Goal: Transaction & Acquisition: Purchase product/service

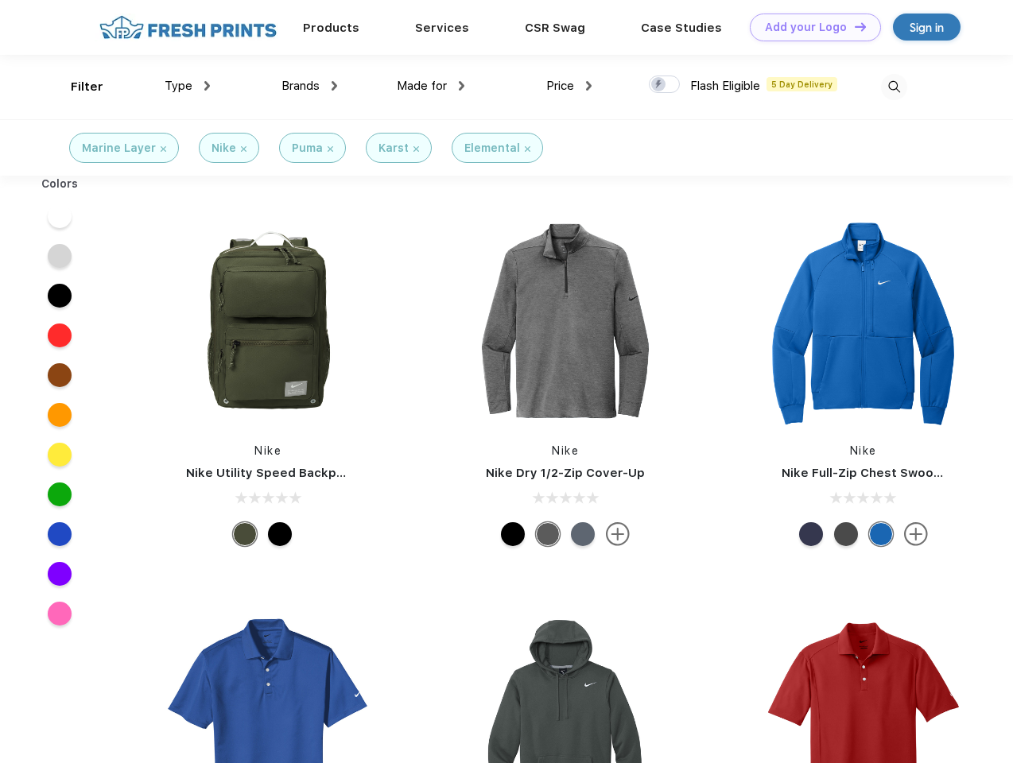
click at [810, 27] on link "Add your Logo Design Tool" at bounding box center [815, 28] width 131 height 28
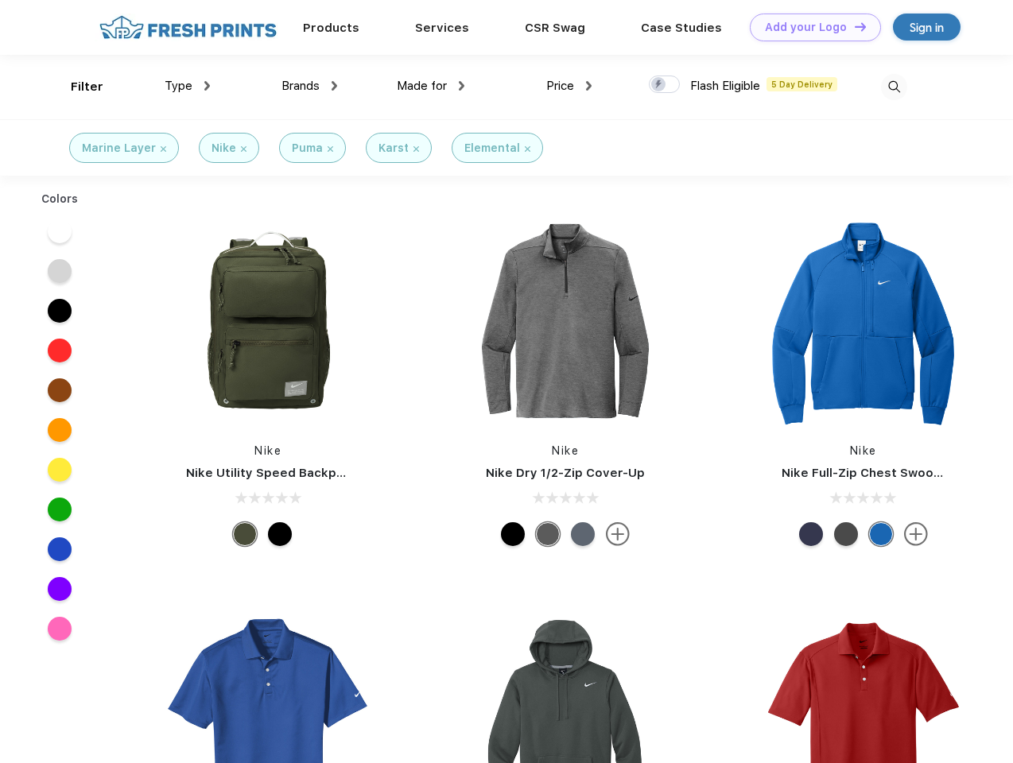
click at [0, 0] on div "Design Tool" at bounding box center [0, 0] width 0 height 0
click at [853, 26] on link "Add your Logo Design Tool" at bounding box center [815, 28] width 131 height 28
click at [76, 87] on div "Filter" at bounding box center [87, 87] width 33 height 18
click at [188, 86] on span "Type" at bounding box center [179, 86] width 28 height 14
click at [309, 86] on span "Brands" at bounding box center [301, 86] width 38 height 14
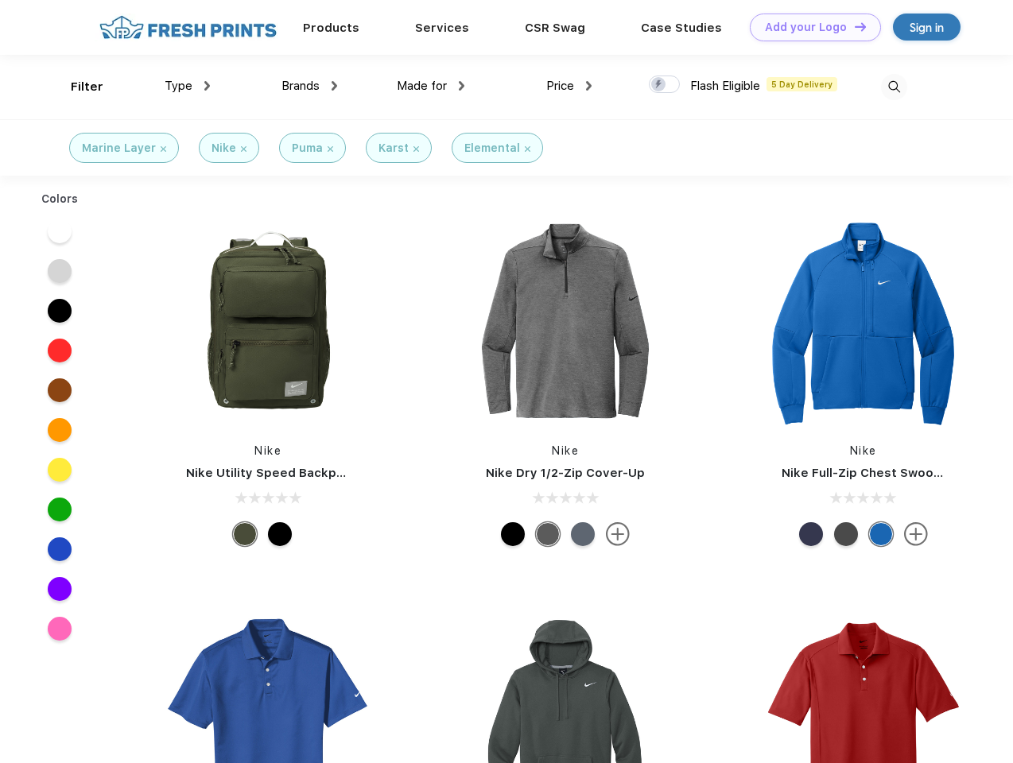
click at [431, 86] on span "Made for" at bounding box center [422, 86] width 50 height 14
click at [569, 86] on span "Price" at bounding box center [560, 86] width 28 height 14
click at [665, 85] on div at bounding box center [664, 84] width 31 height 17
click at [659, 85] on input "checkbox" at bounding box center [654, 80] width 10 height 10
click at [894, 87] on img at bounding box center [894, 87] width 26 height 26
